Goal: Navigation & Orientation: Find specific page/section

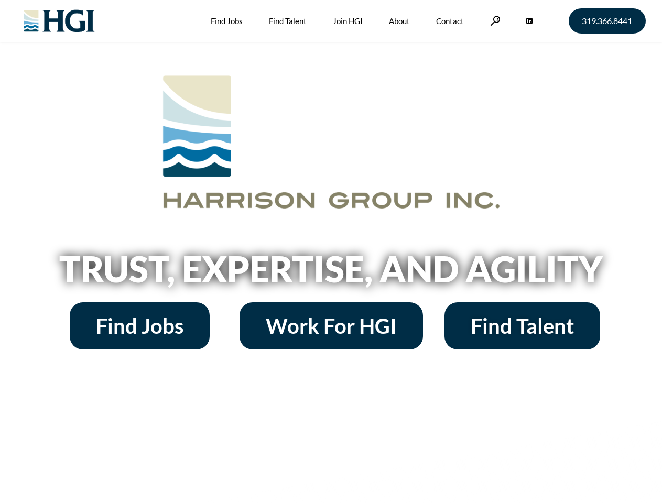
click at [331, 252] on h2 "Trust, Expertise, and Agility" at bounding box center [331, 269] width 598 height 36
click at [494, 20] on link at bounding box center [495, 21] width 10 height 10
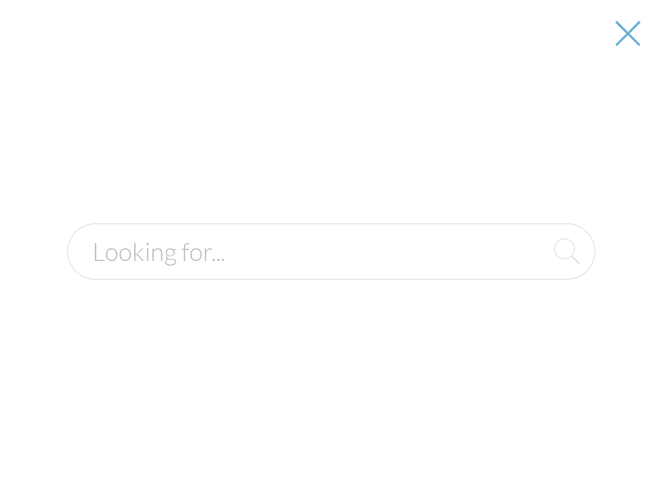
click at [331, 273] on h2 "Trust, Expertise, and Agility" at bounding box center [331, 269] width 598 height 36
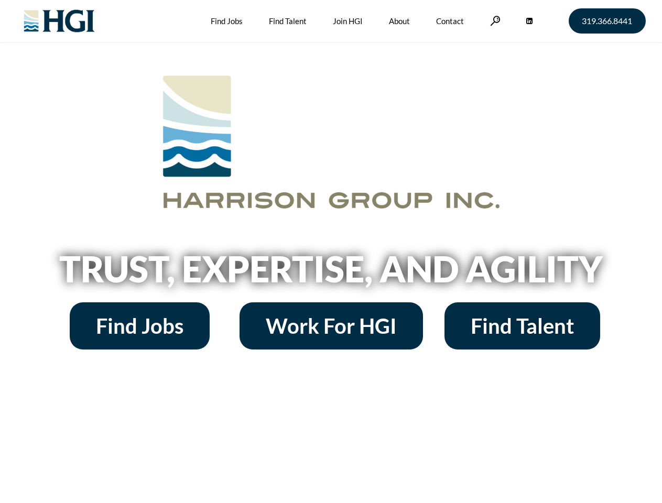
click at [331, 252] on h2 "Trust, Expertise, and Agility" at bounding box center [331, 269] width 598 height 36
click at [494, 20] on link at bounding box center [495, 21] width 10 height 10
